Goal: Find contact information: Find contact information

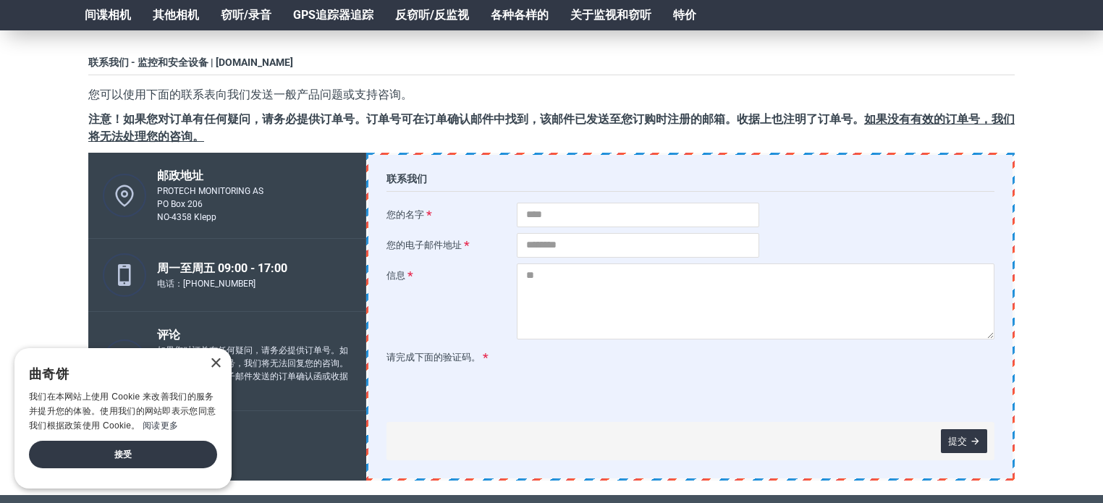
scroll to position [217, 0]
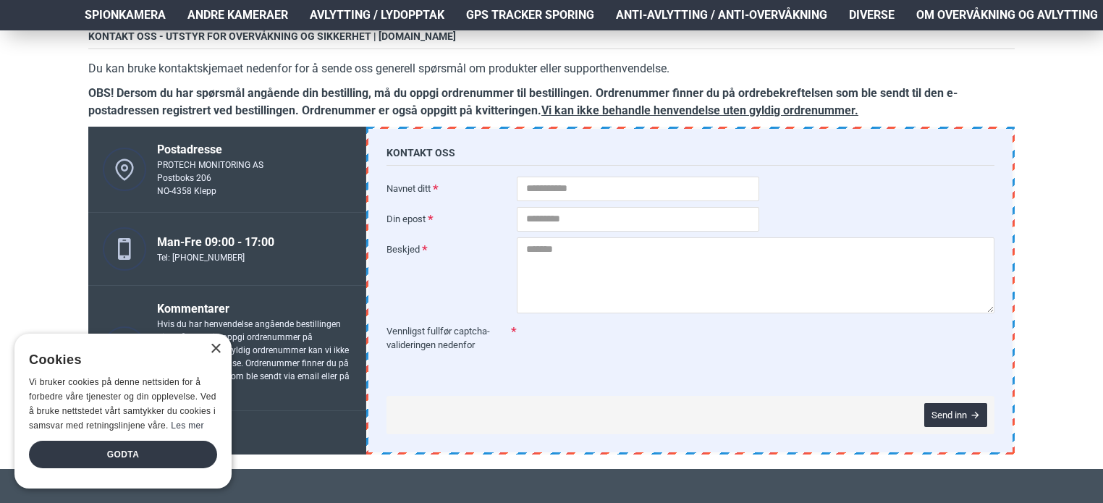
click at [41, 140] on div "Hjem Frakt 940 99 099 [GEOGRAPHIC_DATA] Registrere Konto Handlevogn 0 0 produkt…" at bounding box center [551, 368] width 1103 height 1110
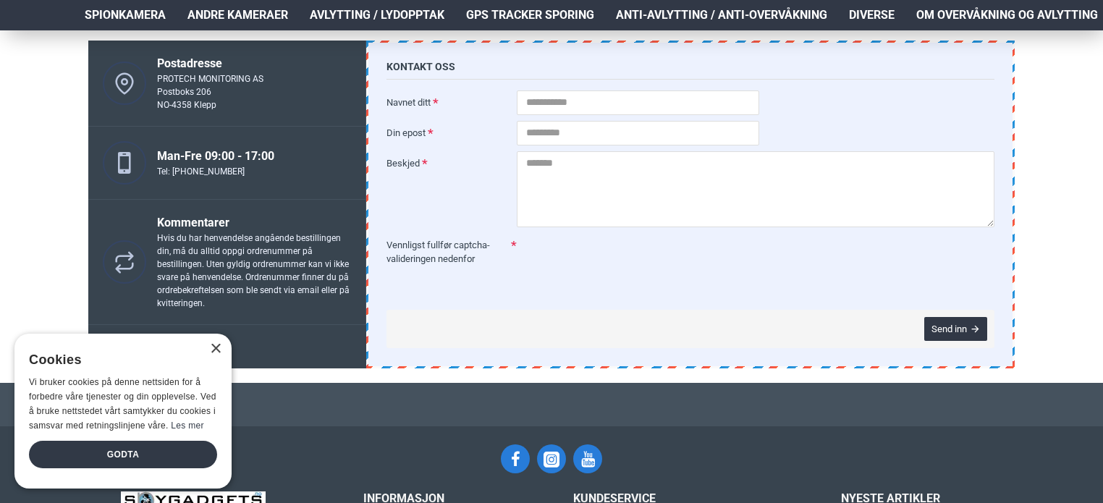
scroll to position [289, 0]
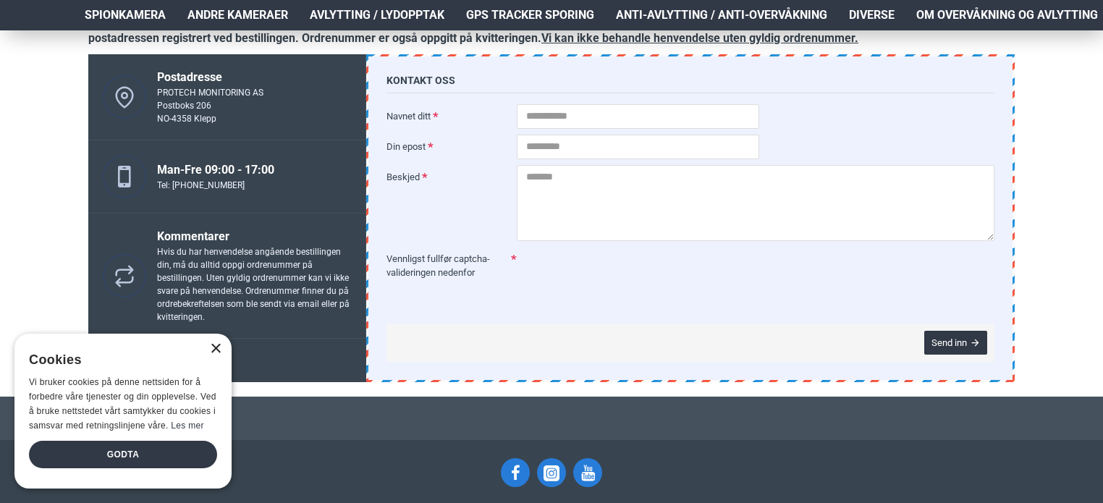
click at [217, 351] on div "×" at bounding box center [215, 349] width 11 height 11
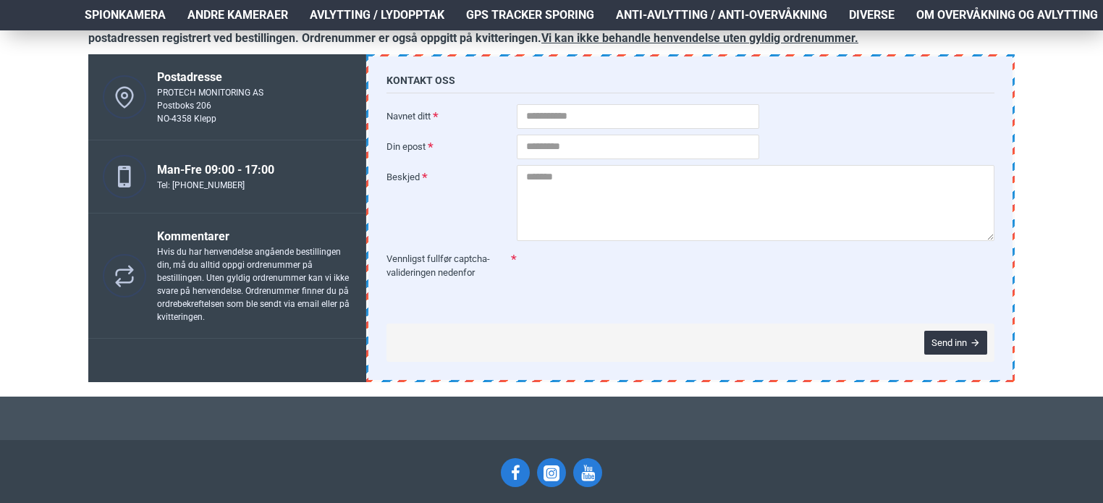
drag, startPoint x: 229, startPoint y: 119, endPoint x: 158, endPoint y: 87, distance: 77.1
click at [158, 87] on div "PROTECH MONITORING AS Postboks 206 NO-4358 Klepp" at bounding box center [210, 105] width 106 height 39
copy div "PROTECH MONITORING AS Postboks 206 NO-4358 Klepp"
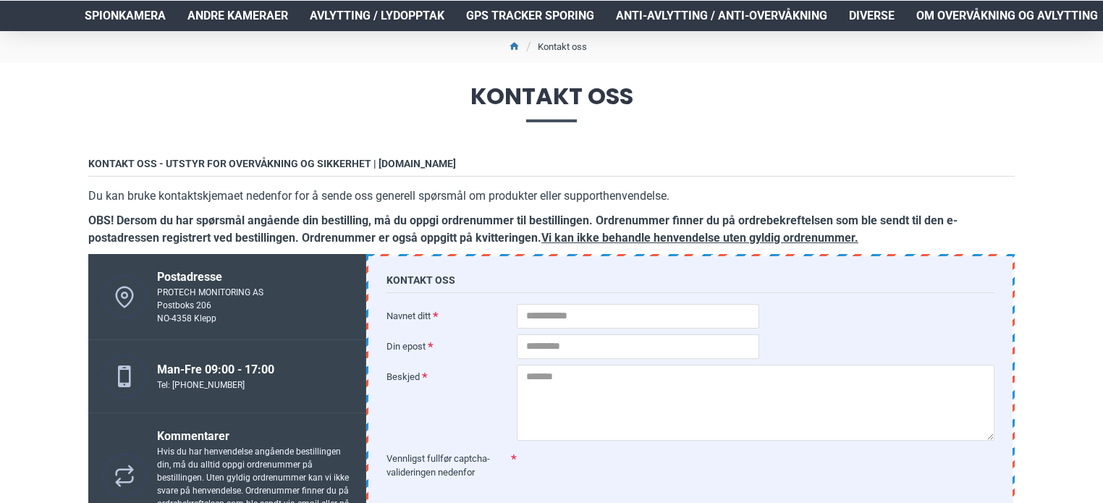
scroll to position [0, 0]
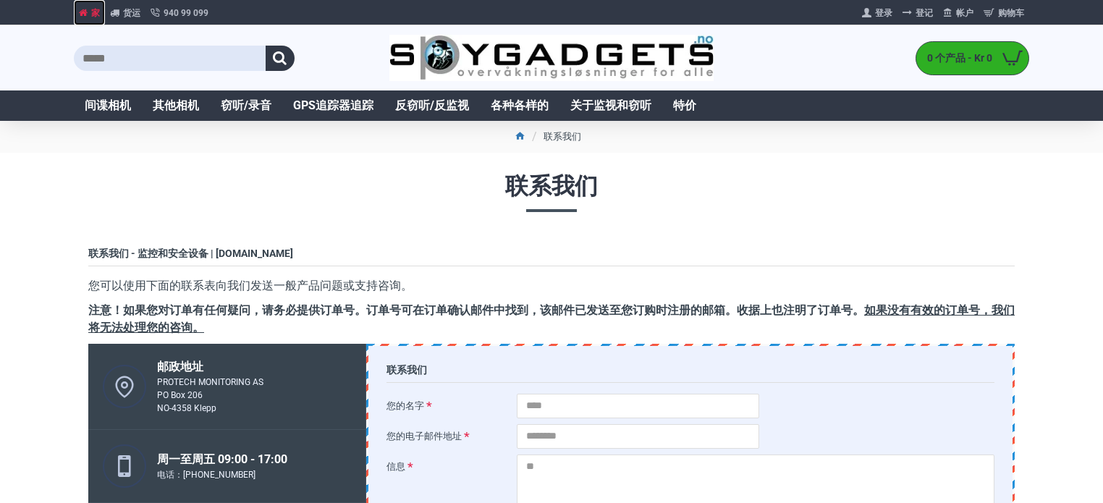
click at [97, 9] on font "家" at bounding box center [95, 13] width 9 height 10
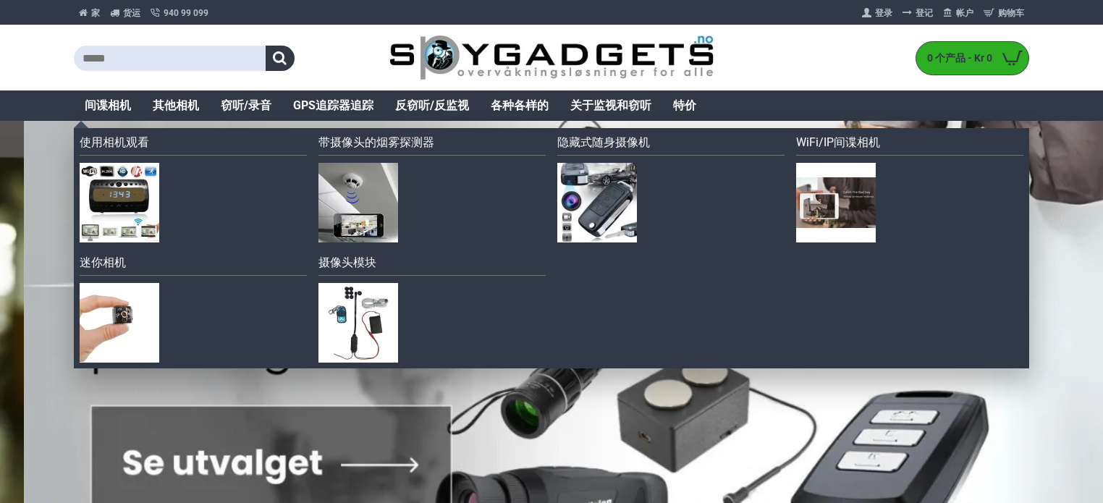
click at [105, 101] on font "间谍相机" at bounding box center [108, 105] width 46 height 14
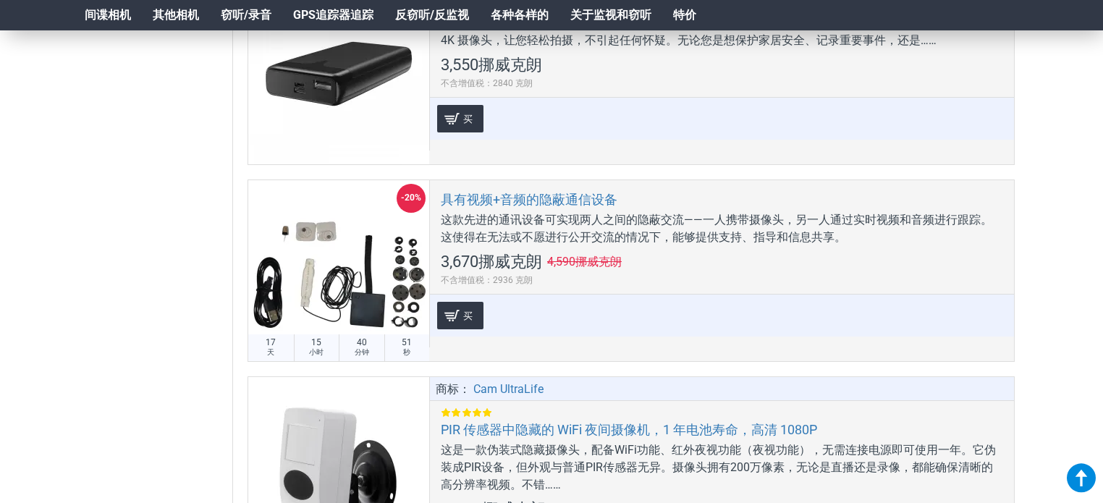
scroll to position [4558, 0]
